Goal: Navigation & Orientation: Find specific page/section

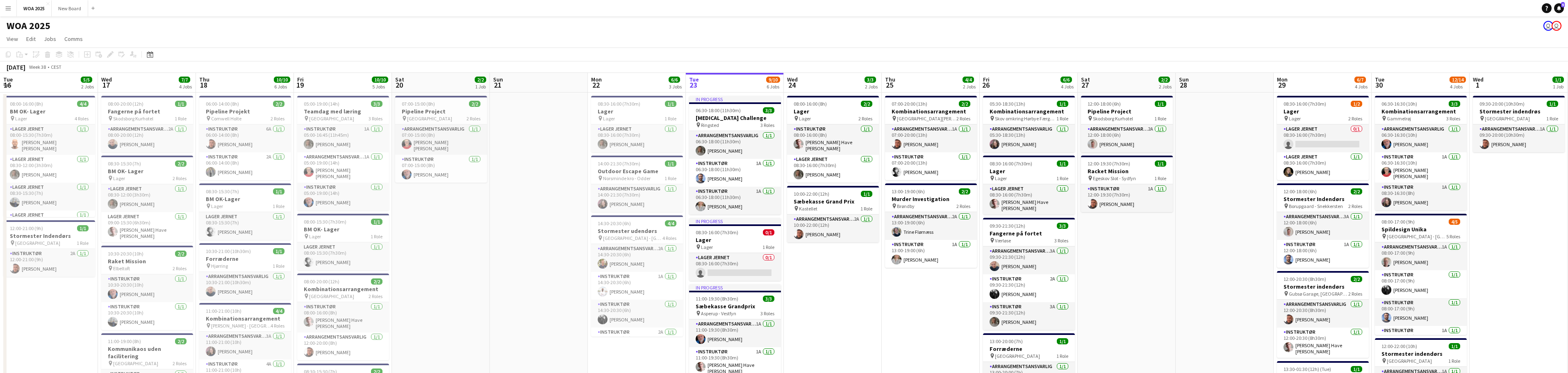
click at [10, 9] on app-icon "Menu" at bounding box center [7, 7] width 6 height 6
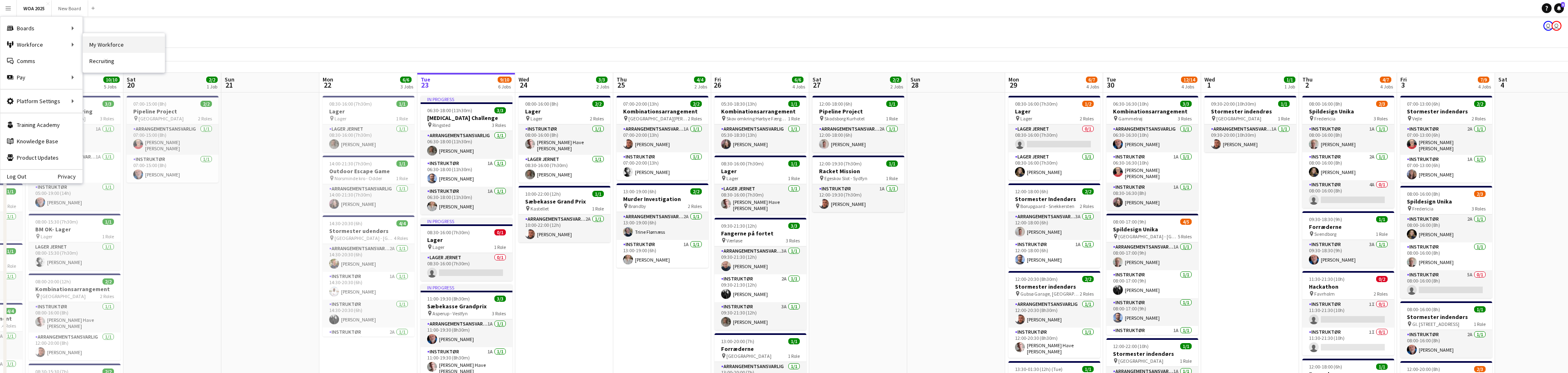
click at [114, 45] on link "My Workforce" at bounding box center [124, 44] width 82 height 17
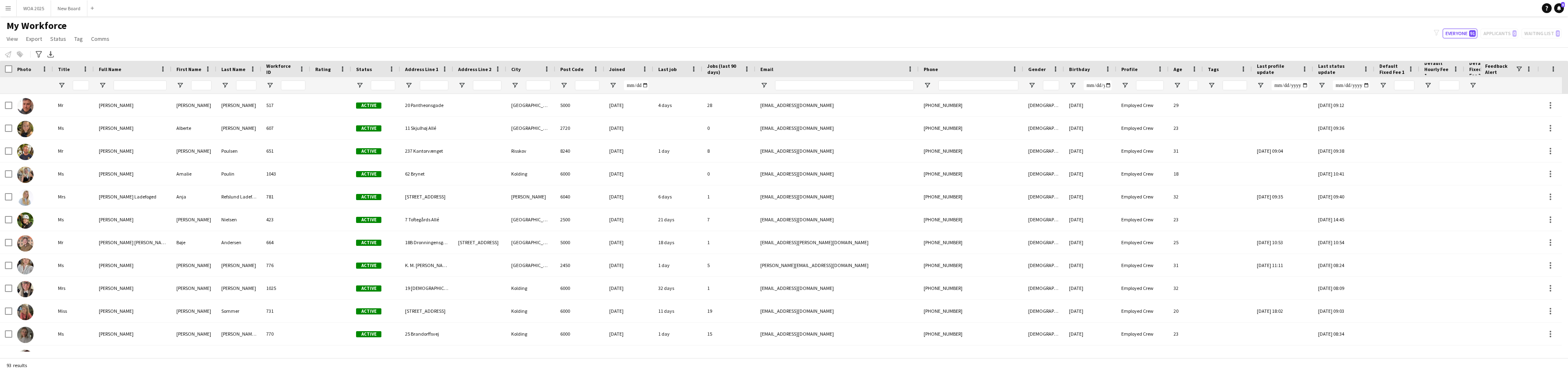
click at [1505, 34] on div "filter-1 Everyone 91 Applicants 0 Waiting list 0" at bounding box center [1497, 33] width 141 height 10
click at [40, 14] on button "WOA 2025 Close" at bounding box center [33, 7] width 34 height 16
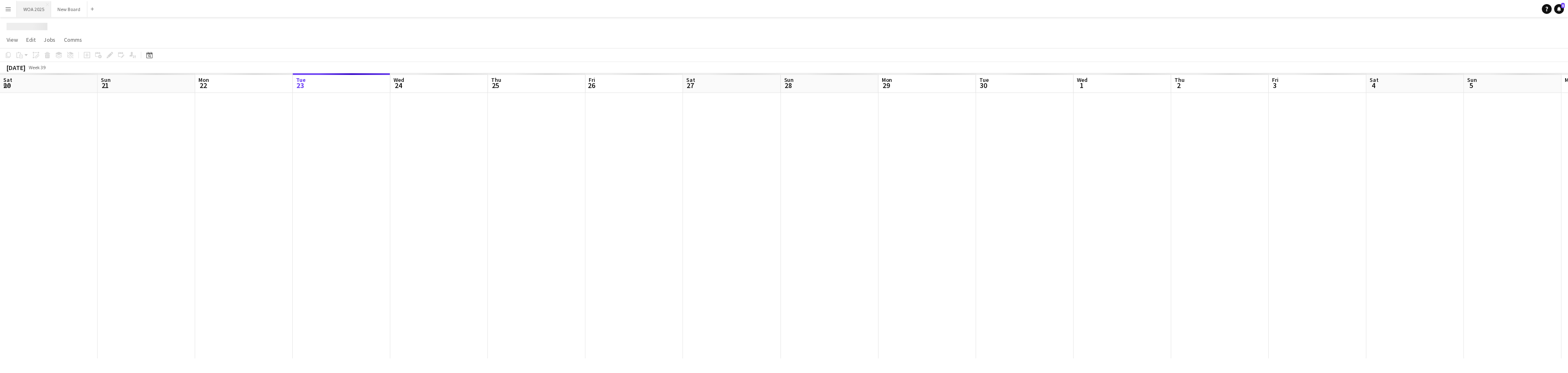
scroll to position [0, 196]
